Goal: Check status: Check status

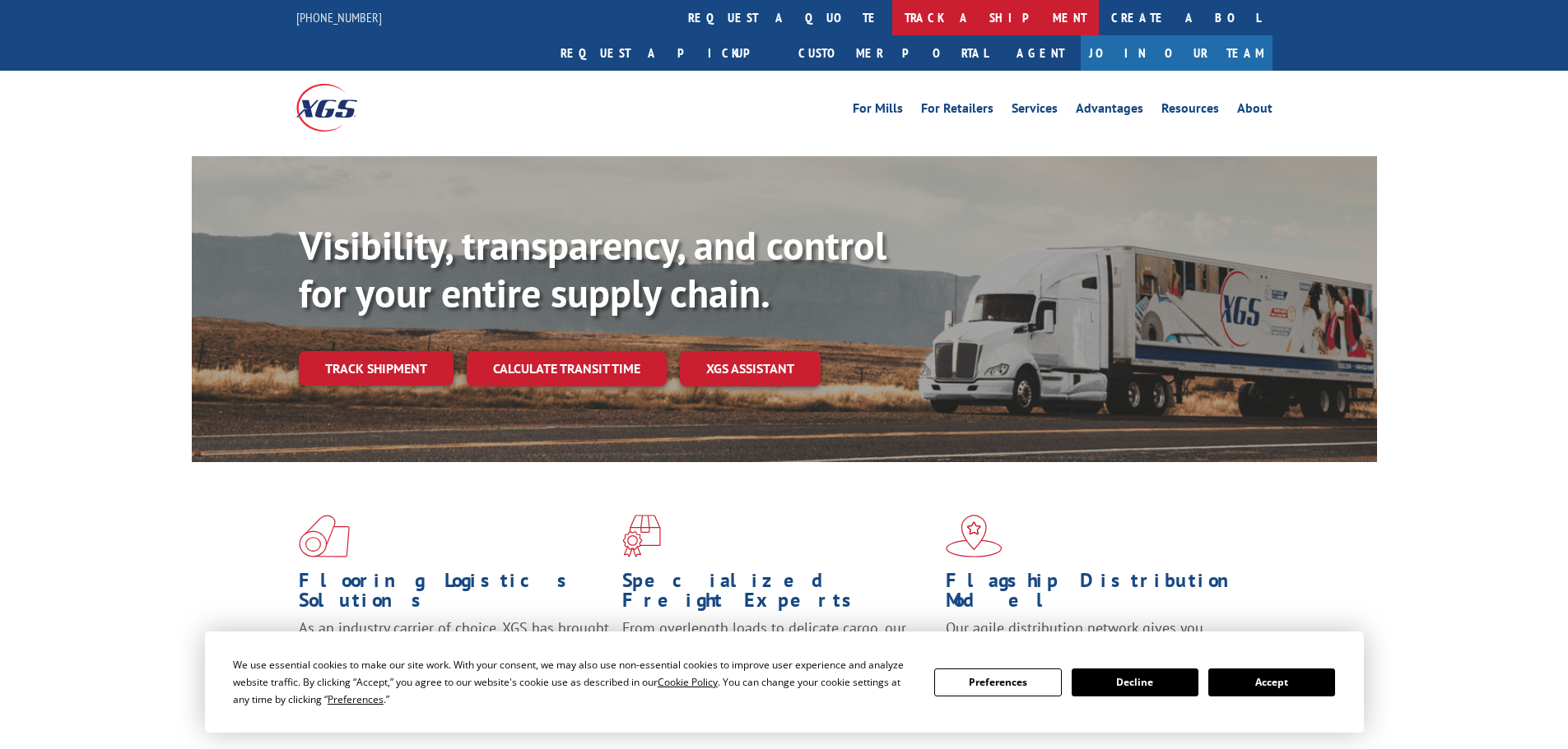
click at [892, 14] on link "track a shipment" at bounding box center [995, 17] width 207 height 35
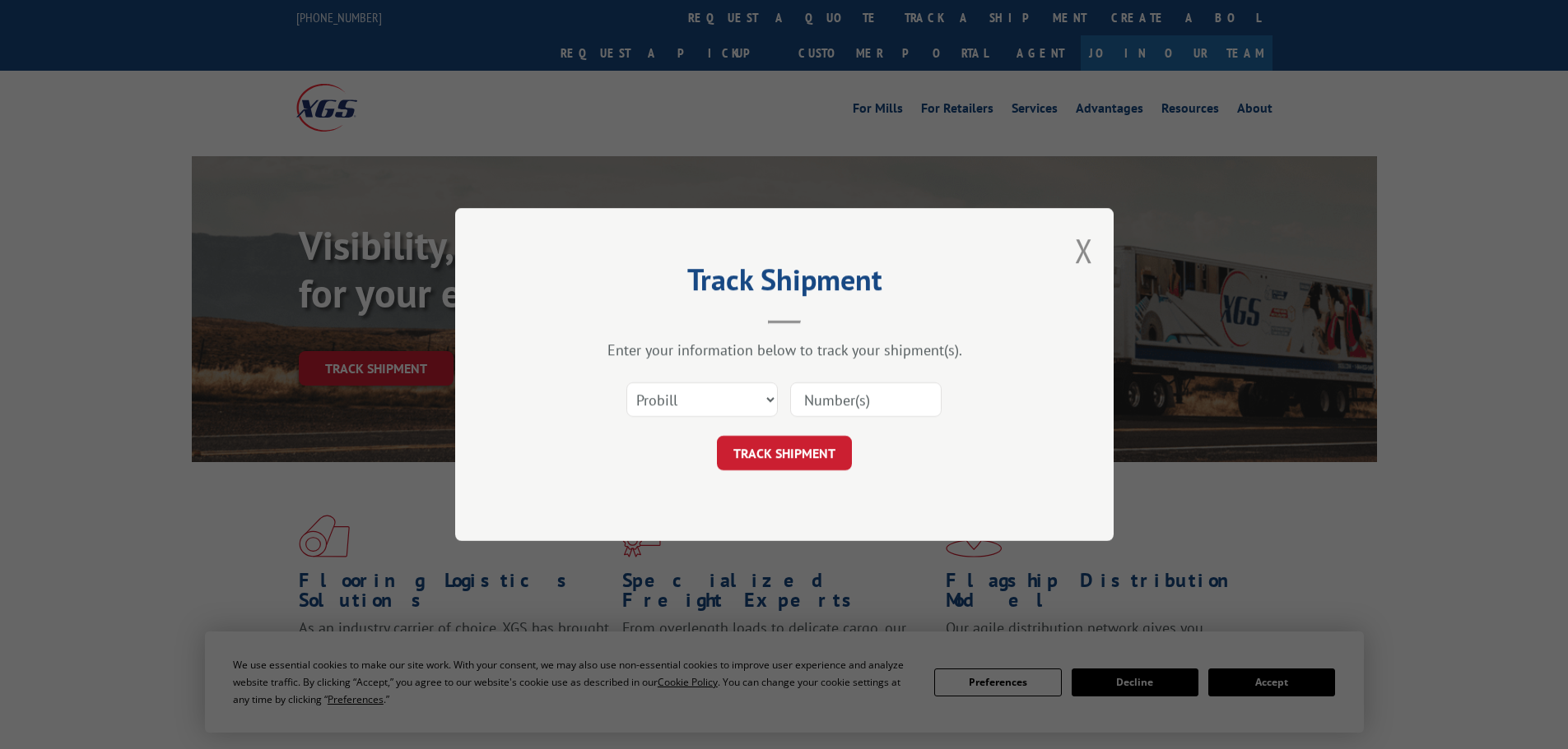
click at [833, 407] on input at bounding box center [866, 400] width 152 height 34
paste input "[DATE]"
type input "[DATE]"
click at [814, 466] on button "TRACK SHIPMENT" at bounding box center [784, 453] width 135 height 34
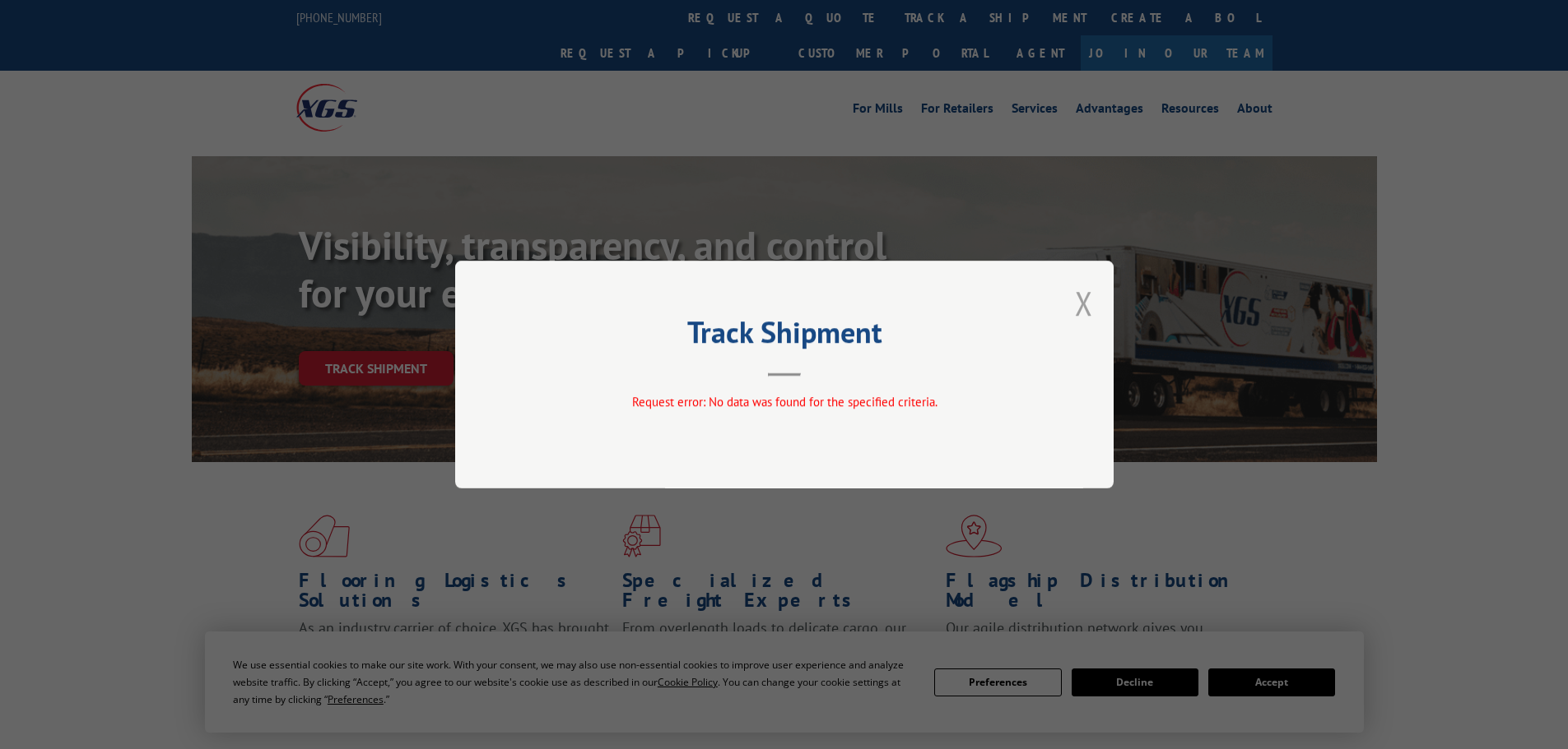
click at [1084, 306] on button "Close modal" at bounding box center [1084, 303] width 18 height 43
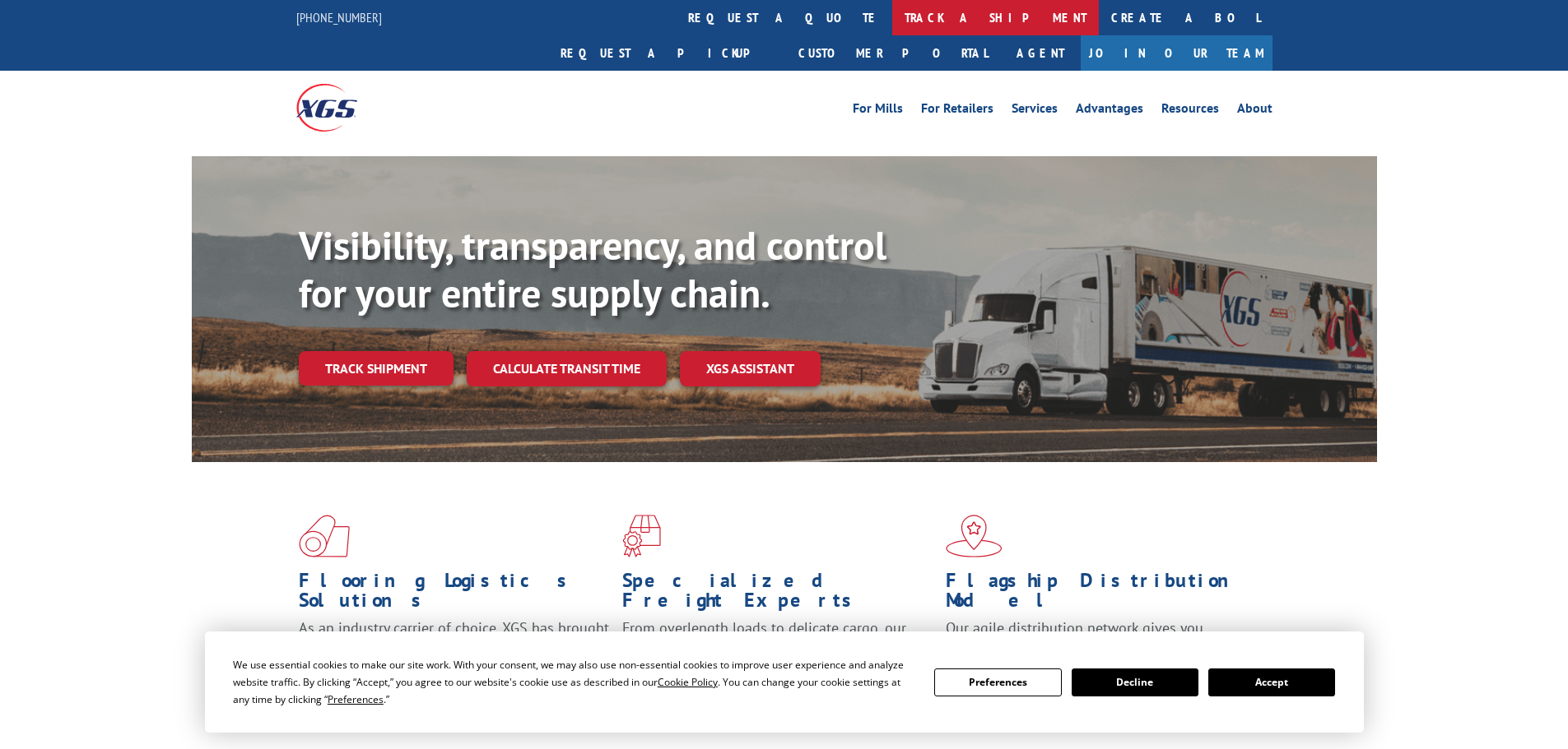
click at [892, 32] on link "track a shipment" at bounding box center [995, 17] width 207 height 35
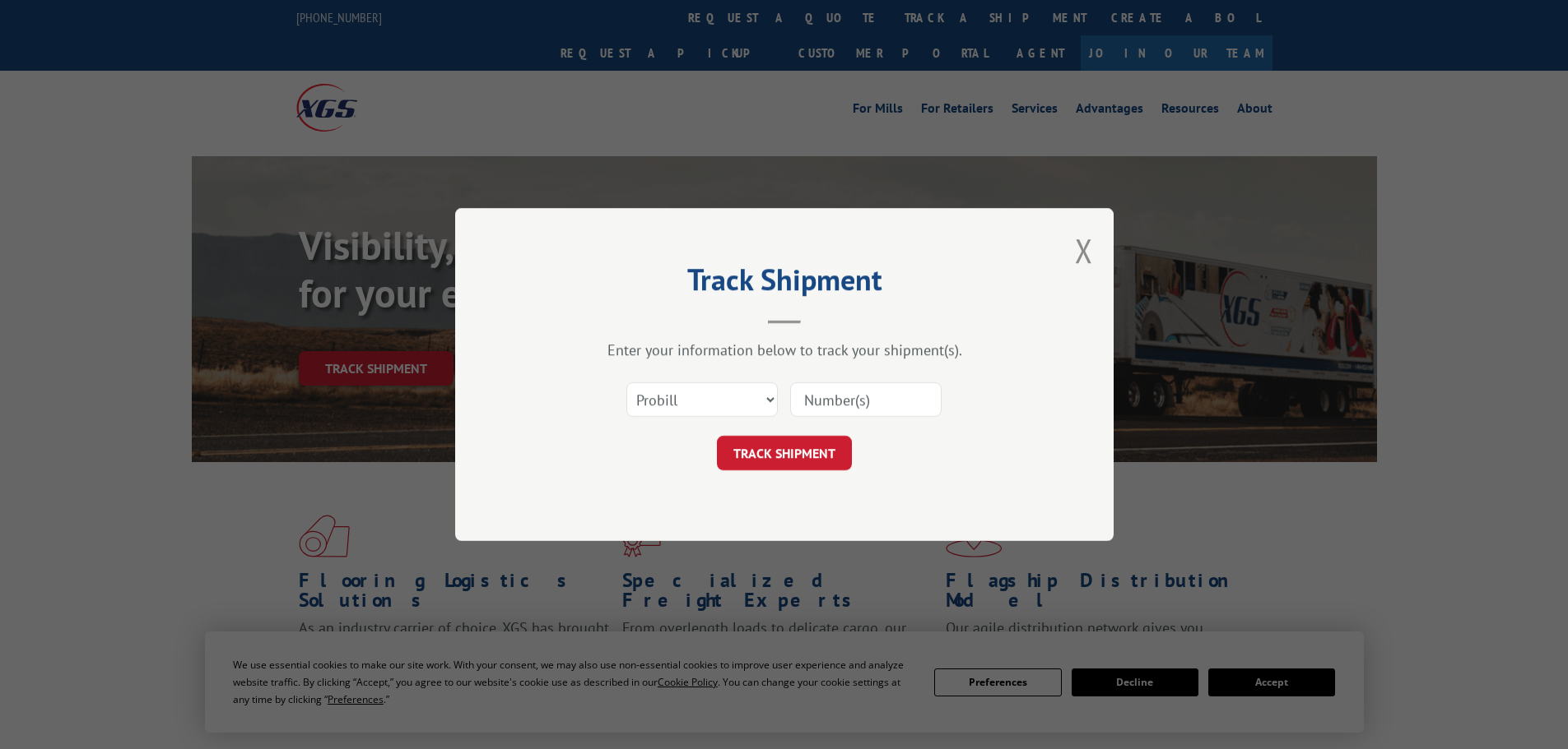
click at [854, 404] on input at bounding box center [866, 400] width 152 height 34
type input "16900817"
click at [834, 442] on button "TRACK SHIPMENT" at bounding box center [784, 453] width 135 height 34
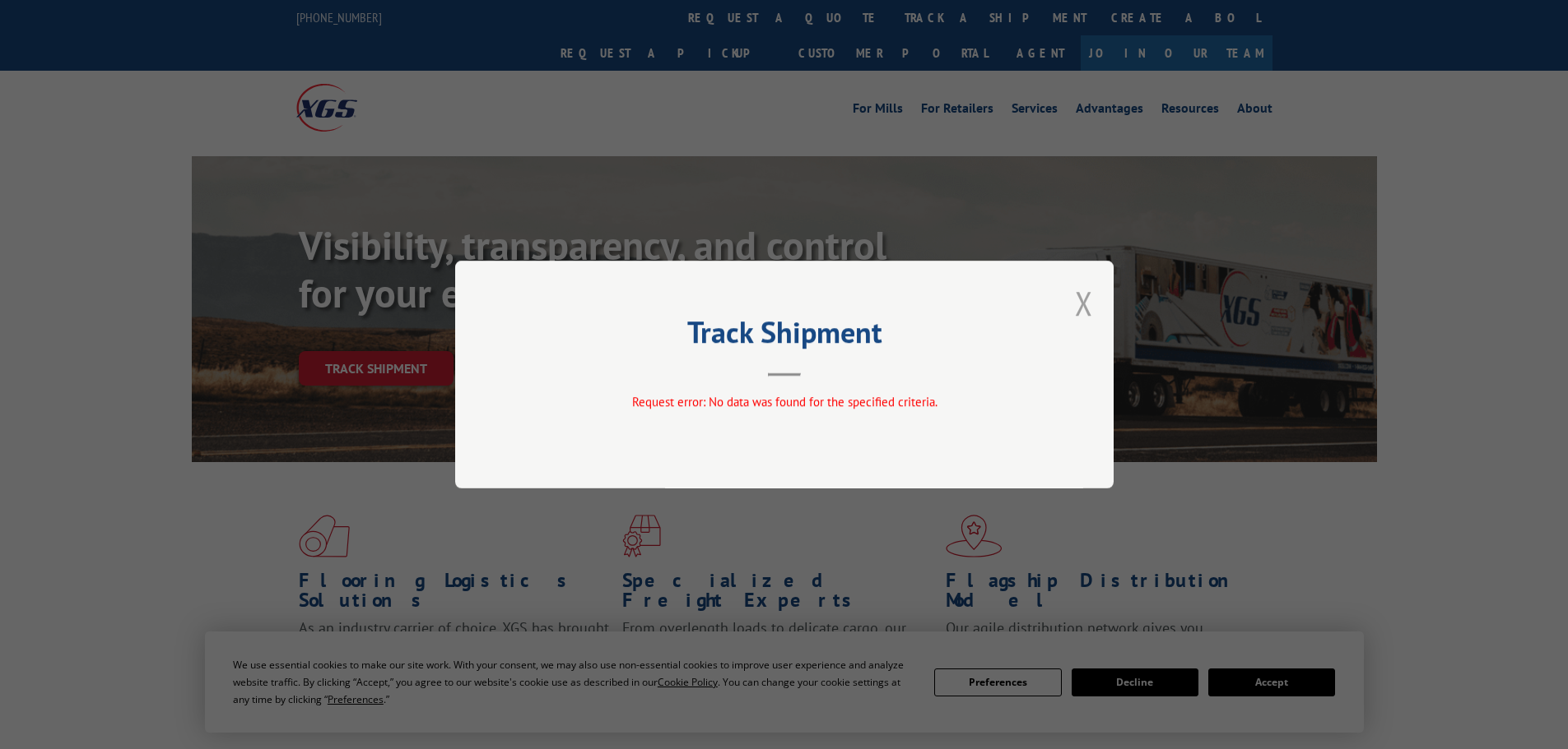
click at [1081, 310] on button "Close modal" at bounding box center [1084, 303] width 18 height 43
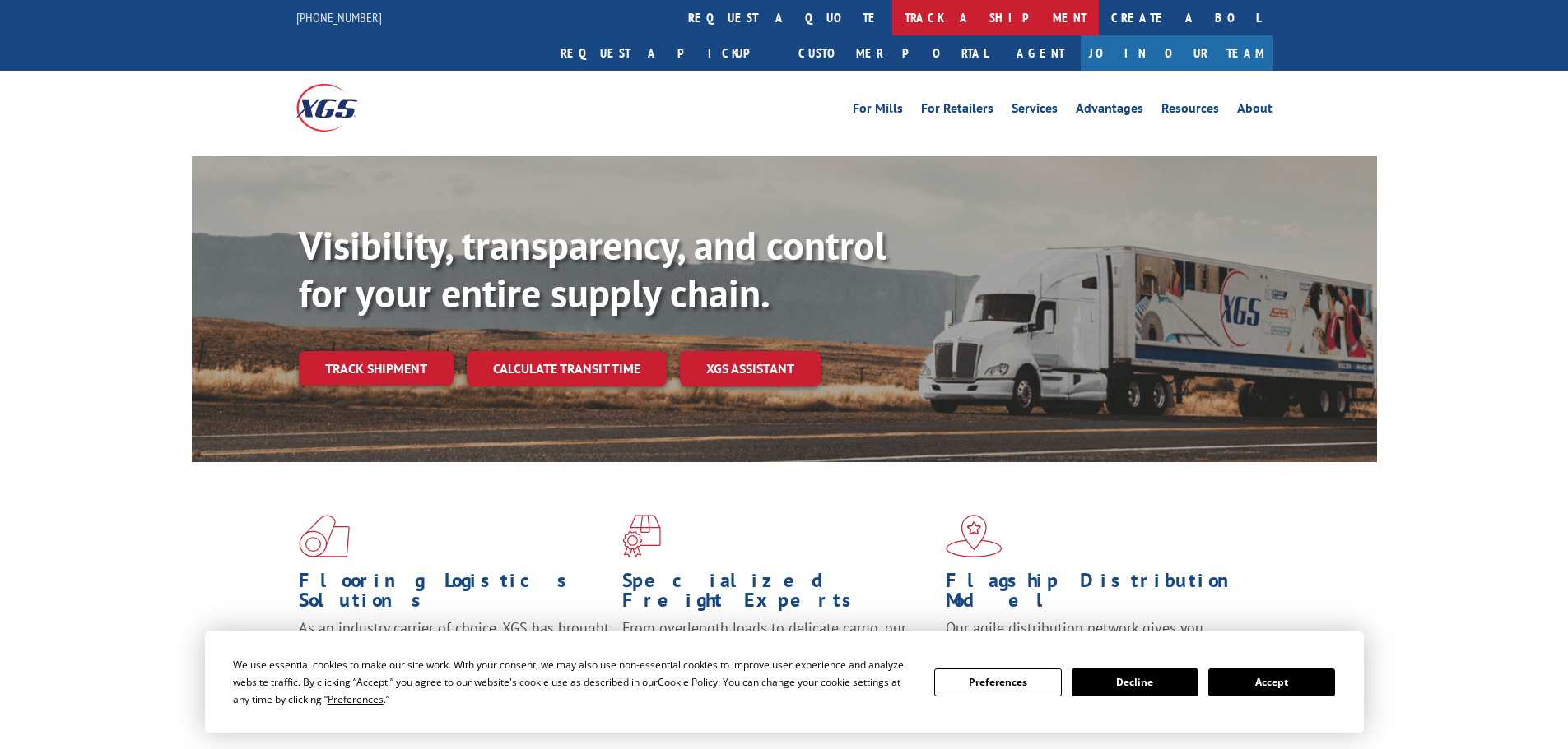
click at [892, 18] on link "track a shipment" at bounding box center [995, 17] width 207 height 35
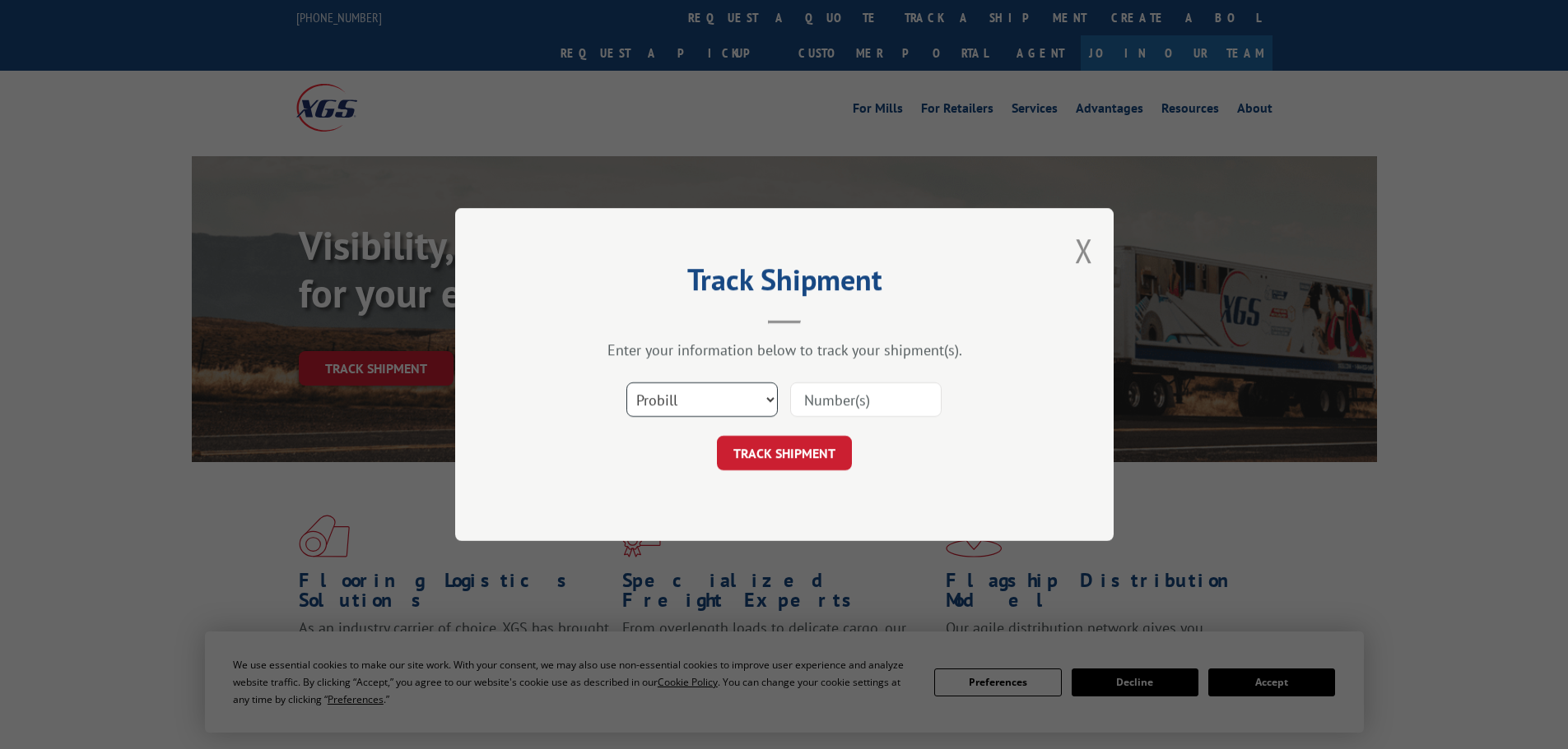
click at [690, 393] on select "Select category... Probill BOL PO" at bounding box center [702, 400] width 152 height 34
select select "bol"
click at [626, 383] on select "Select category... Probill BOL PO" at bounding box center [702, 400] width 152 height 34
click at [823, 396] on input at bounding box center [866, 400] width 152 height 34
click at [741, 399] on select "Select category... Probill BOL PO" at bounding box center [702, 400] width 152 height 34
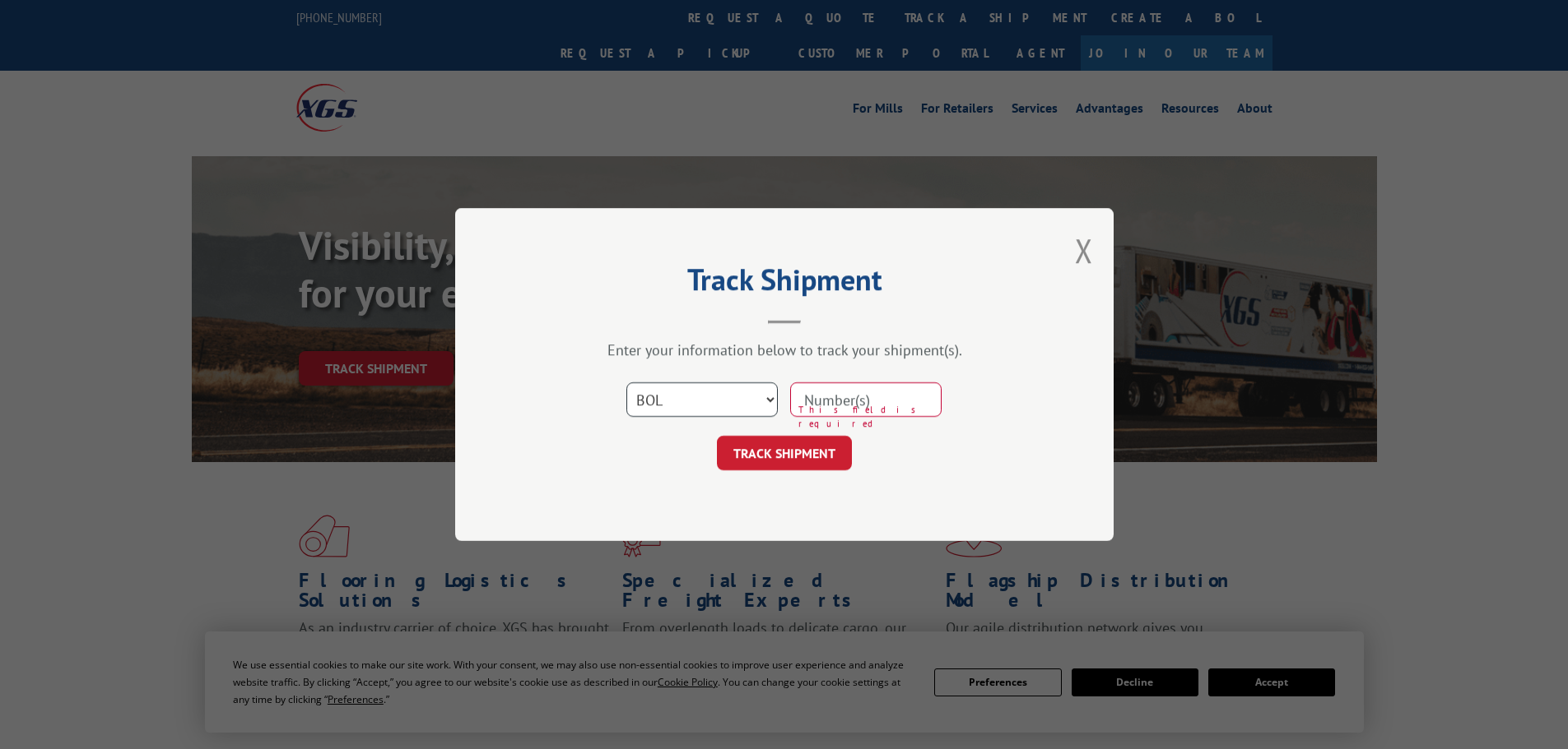
click at [740, 400] on select "Select category... Probill BOL PO" at bounding box center [702, 400] width 152 height 34
click at [857, 399] on input at bounding box center [866, 400] width 152 height 34
type input "16900817"
click at [840, 451] on button "TRACK SHIPMENT" at bounding box center [784, 453] width 135 height 34
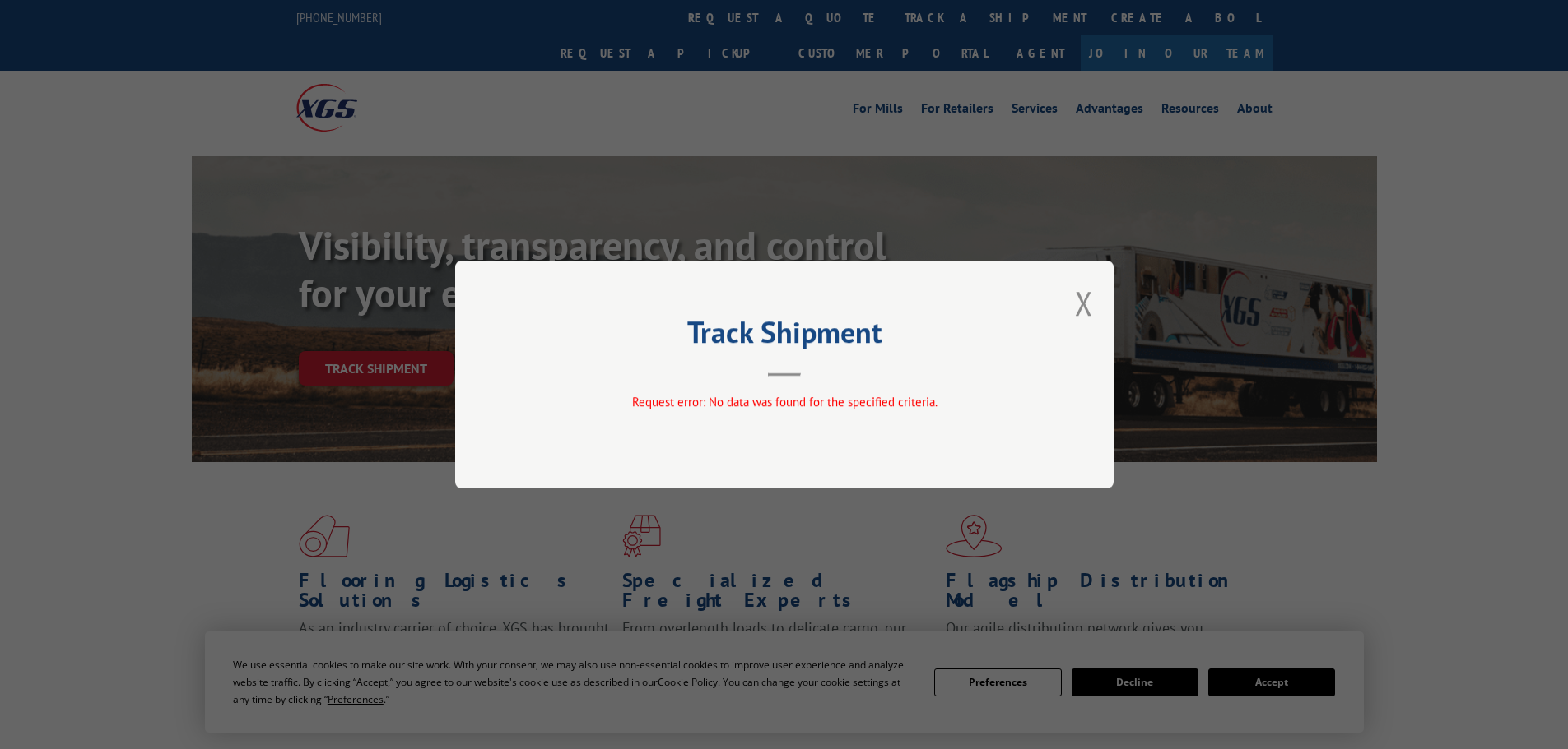
click at [1095, 296] on div "Track Shipment Request error: No data was found for the specified criteria." at bounding box center [784, 374] width 658 height 228
click at [1084, 300] on button "Close modal" at bounding box center [1084, 303] width 18 height 43
